Goal: Information Seeking & Learning: Learn about a topic

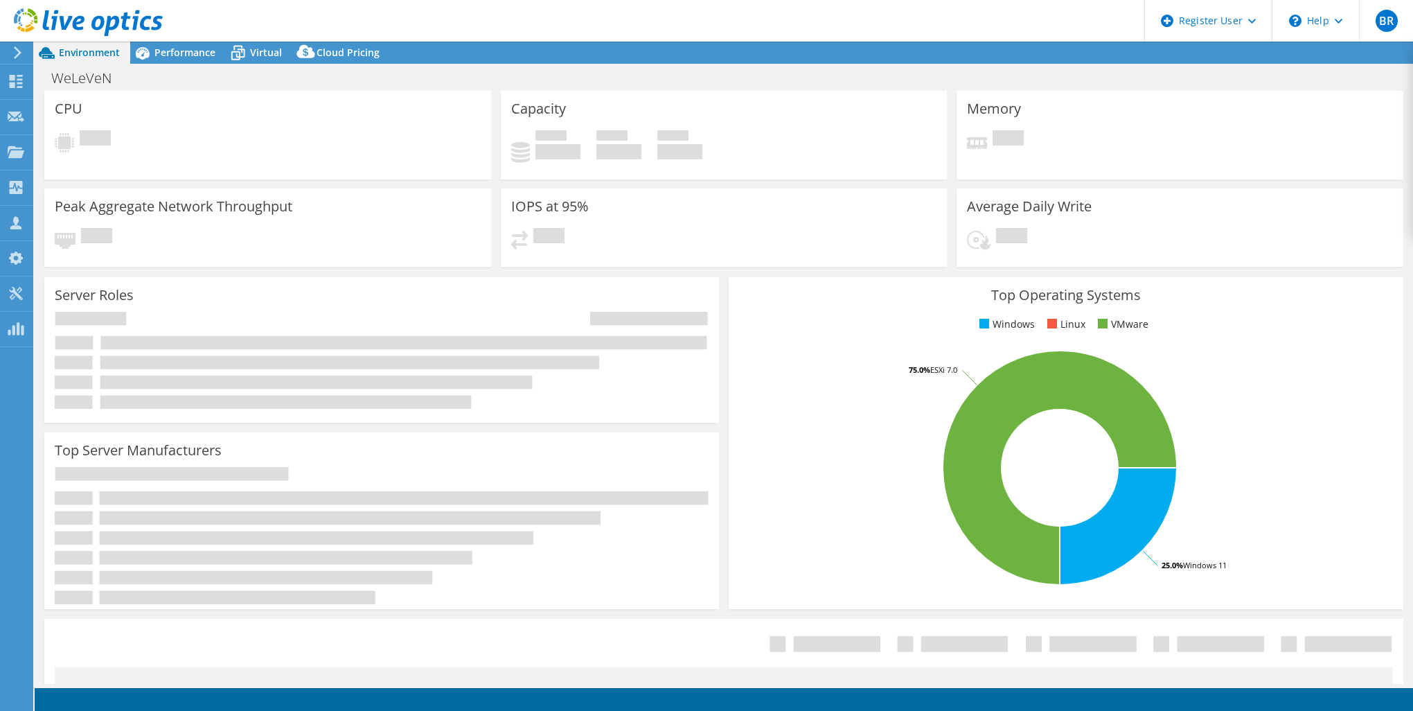
select select "USD"
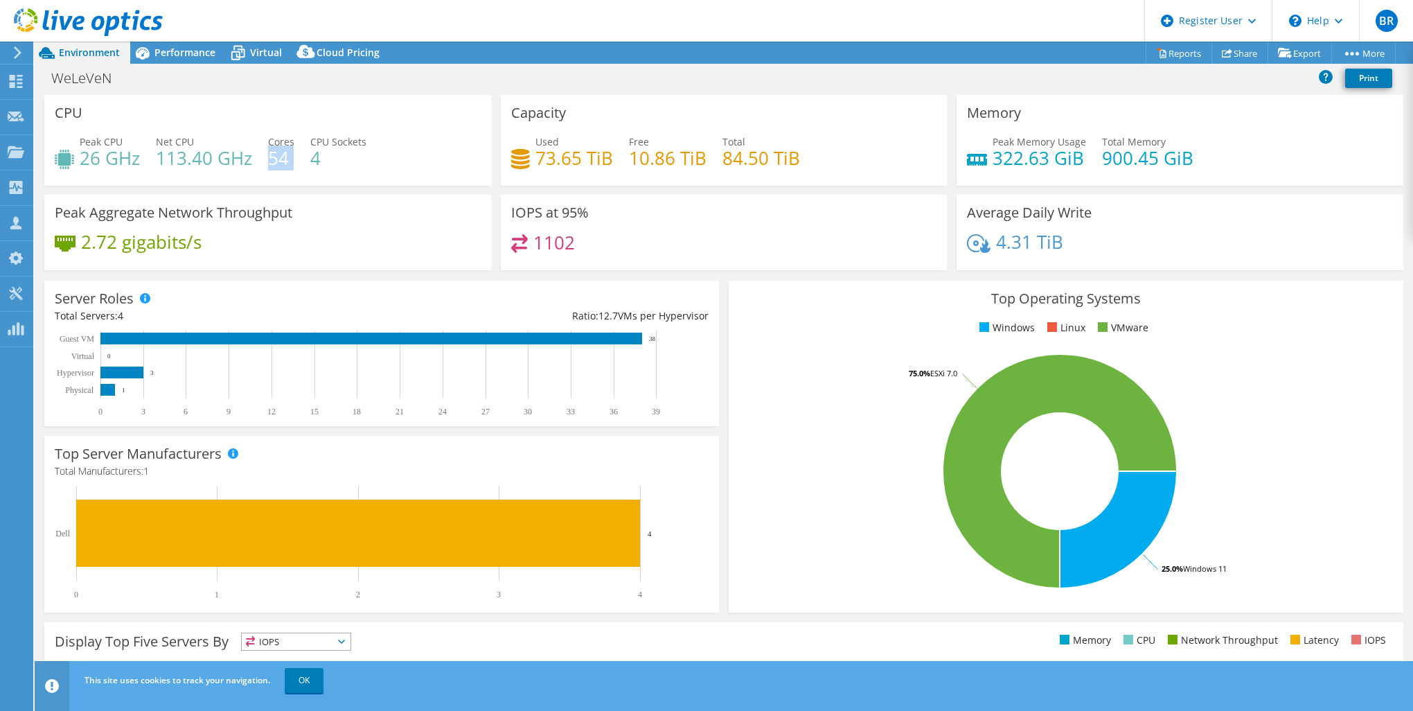
click at [294, 159] on div "Peak CPU 26 GHz Net CPU 113.40 GHz Cores 54 CPU Sockets 4" at bounding box center [268, 156] width 426 height 45
drag, startPoint x: 294, startPoint y: 159, endPoint x: 301, endPoint y: 177, distance: 19.3
click at [301, 177] on div "Peak CPU 26 GHz Net CPU 113.40 GHz Cores 54 CPU Sockets 4" at bounding box center [268, 156] width 426 height 45
click at [294, 176] on div "Peak CPU 26 GHz Net CPU 113.40 GHz Cores 54 CPU Sockets 4" at bounding box center [268, 156] width 426 height 45
click at [279, 52] on span "Virtual" at bounding box center [266, 52] width 32 height 13
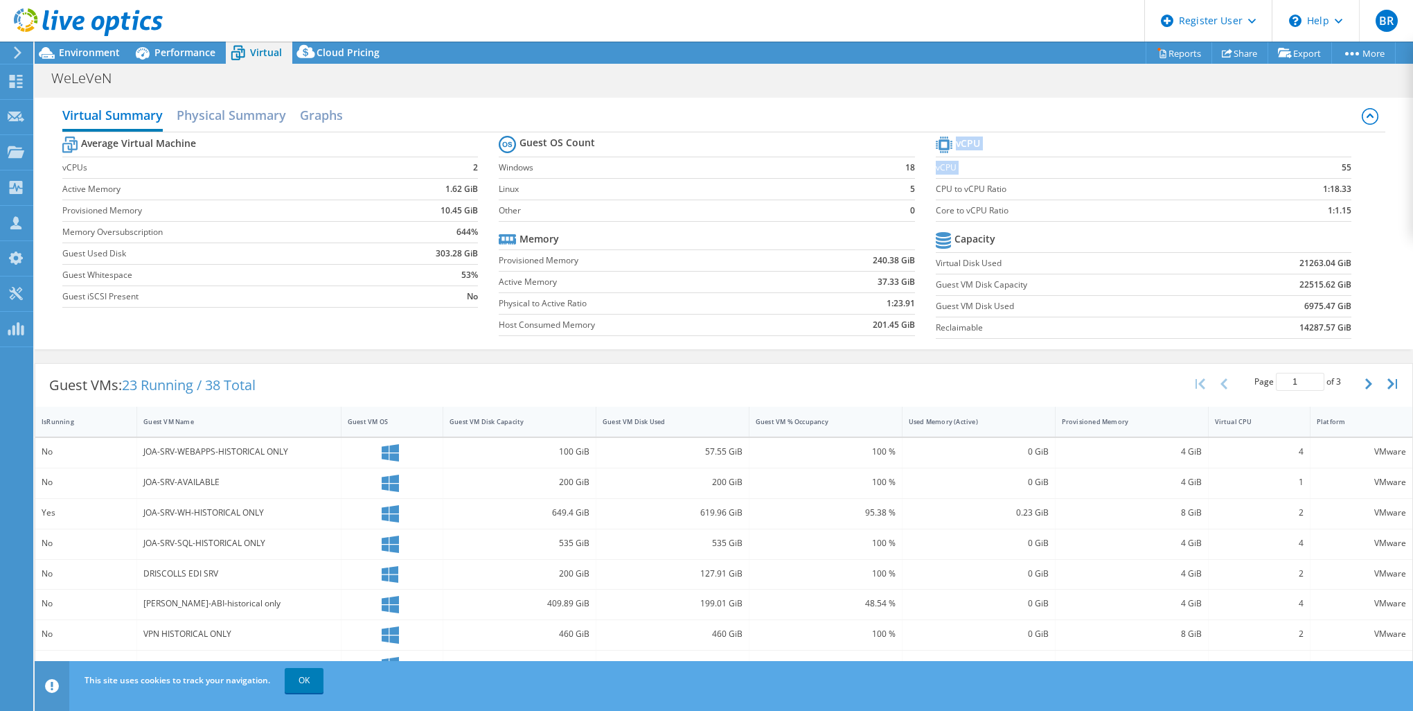
drag, startPoint x: 1329, startPoint y: 166, endPoint x: 1355, endPoint y: 168, distance: 26.4
click at [1355, 168] on section "vCPU vCPU 55 CPU to vCPU Ratio 1:18.33 Core to vCPU Ratio 1:1.15 Capacity Virtu…" at bounding box center [1154, 239] width 436 height 213
drag, startPoint x: 1355, startPoint y: 168, endPoint x: 1220, endPoint y: 166, distance: 135.1
click at [1221, 166] on label "vCPU" at bounding box center [1089, 168] width 307 height 14
drag, startPoint x: 100, startPoint y: 57, endPoint x: 130, endPoint y: 73, distance: 33.8
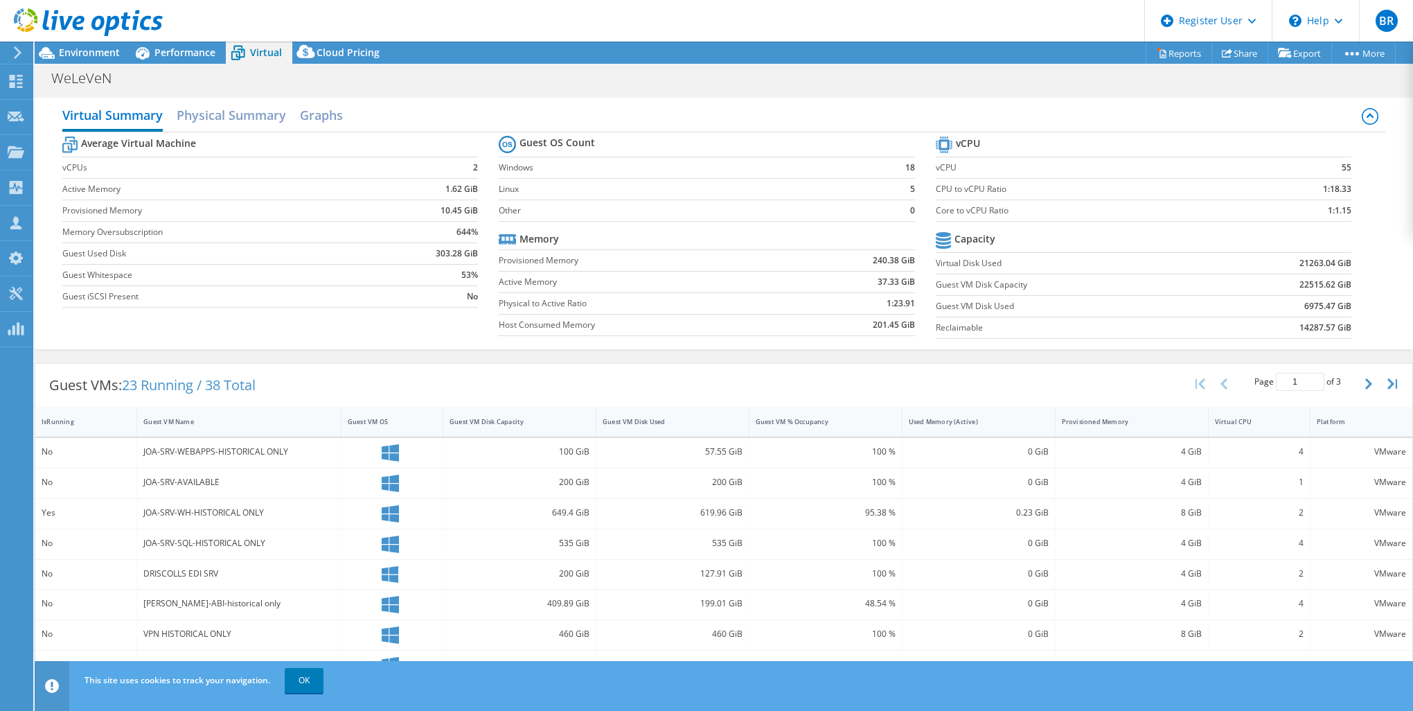
click at [100, 57] on span "Environment" at bounding box center [89, 52] width 61 height 13
